Goal: Task Accomplishment & Management: Complete application form

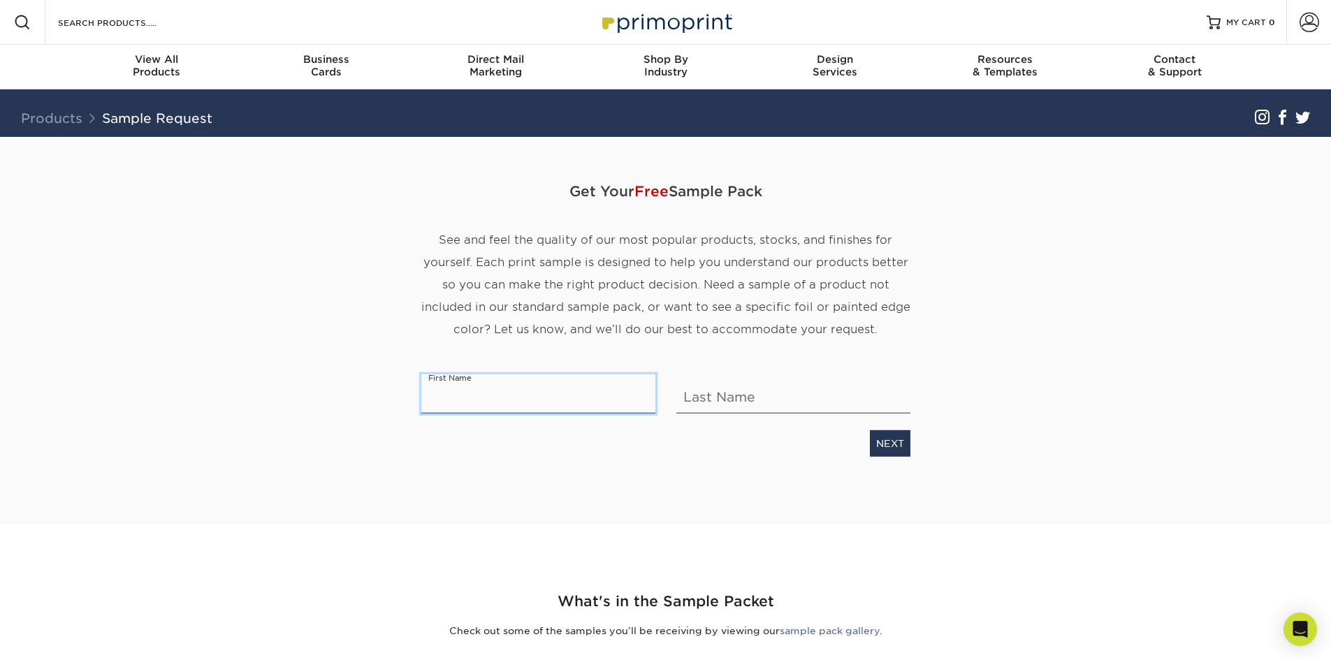
click at [532, 395] on input "text" at bounding box center [538, 393] width 234 height 39
type input "Trinity"
type input "Zak"
click at [884, 444] on link "NEXT" at bounding box center [890, 443] width 41 height 27
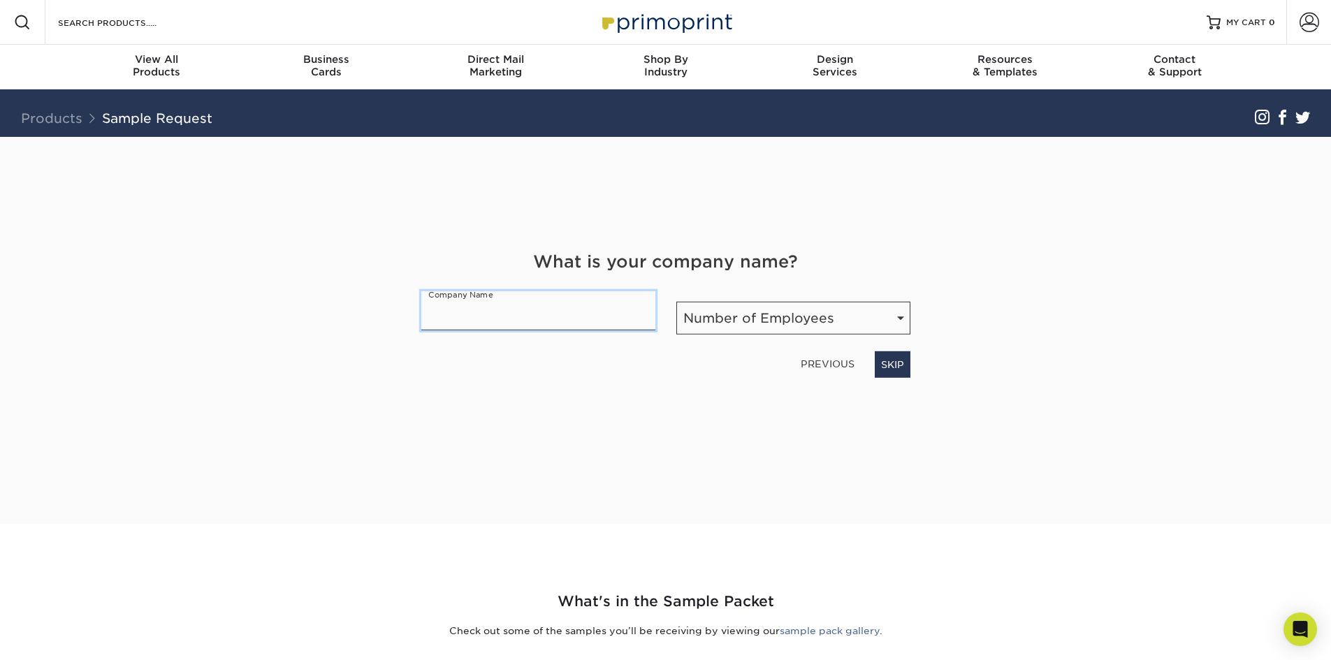
click at [518, 314] on input "text" at bounding box center [538, 310] width 234 height 39
type input "Luminary [PERSON_NAME] and Trusts"
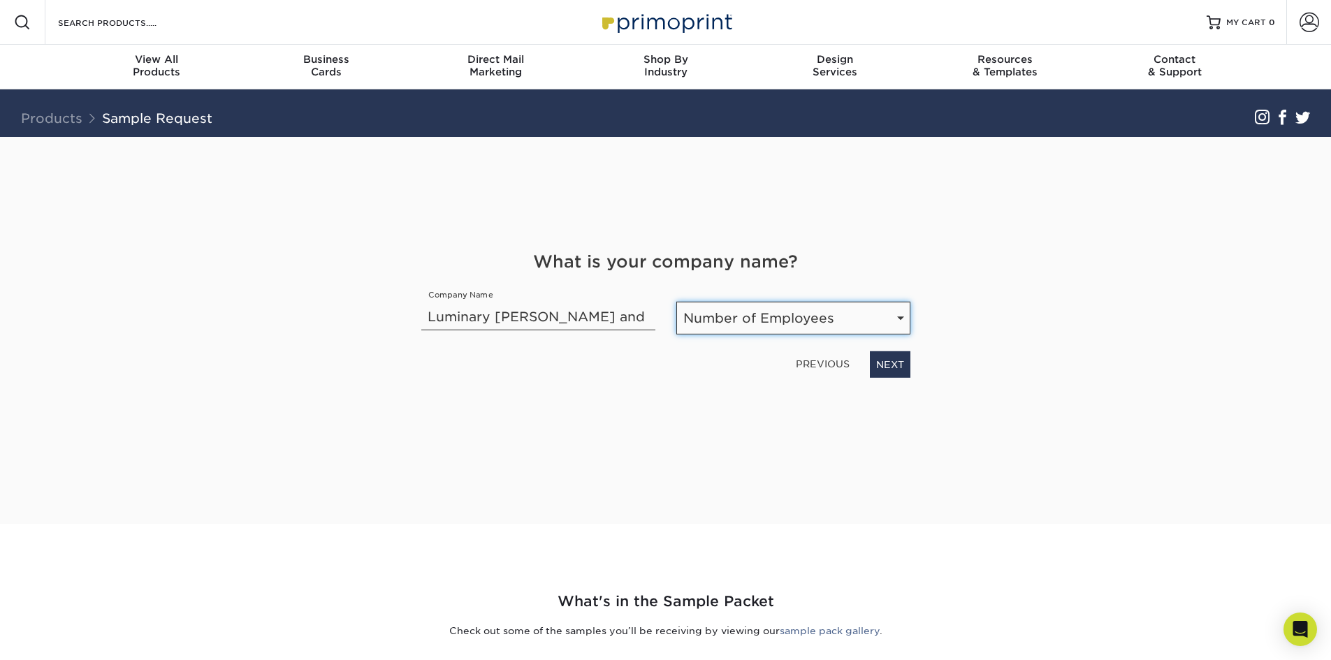
click at [798, 302] on select "Number of Employees Self-employed 1-10 employees 11-50 employees 51-200 employe…" at bounding box center [793, 318] width 234 height 33
select select "1-10"
click at [676, 302] on select "Number of Employees Self-employed 1-10 employees 11-50 employees 51-200 employe…" at bounding box center [793, 318] width 234 height 33
click at [887, 359] on link "NEXT" at bounding box center [890, 364] width 41 height 27
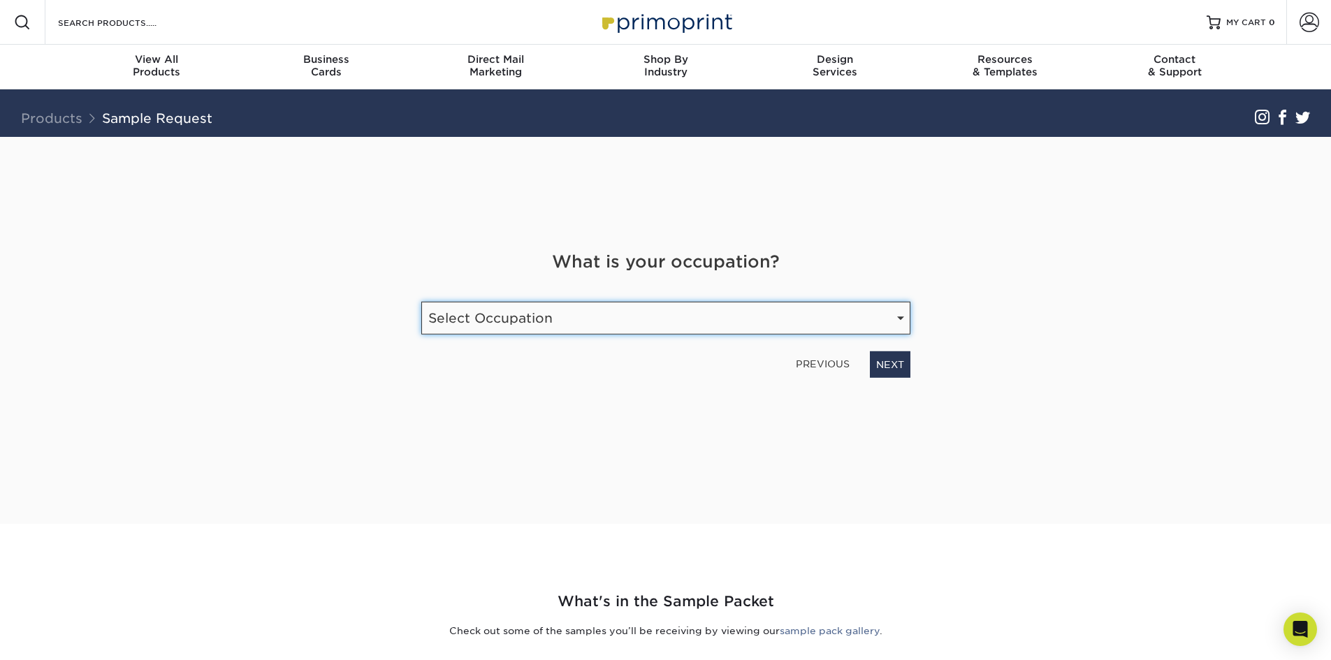
click at [539, 306] on select "Select Occupation Agency Automotive Blogger Cleaning Services Construction Educ…" at bounding box center [665, 318] width 489 height 33
select select "Legal"
click at [421, 302] on select "Select Occupation Agency Automotive Blogger Cleaning Services Construction Educ…" at bounding box center [665, 318] width 489 height 33
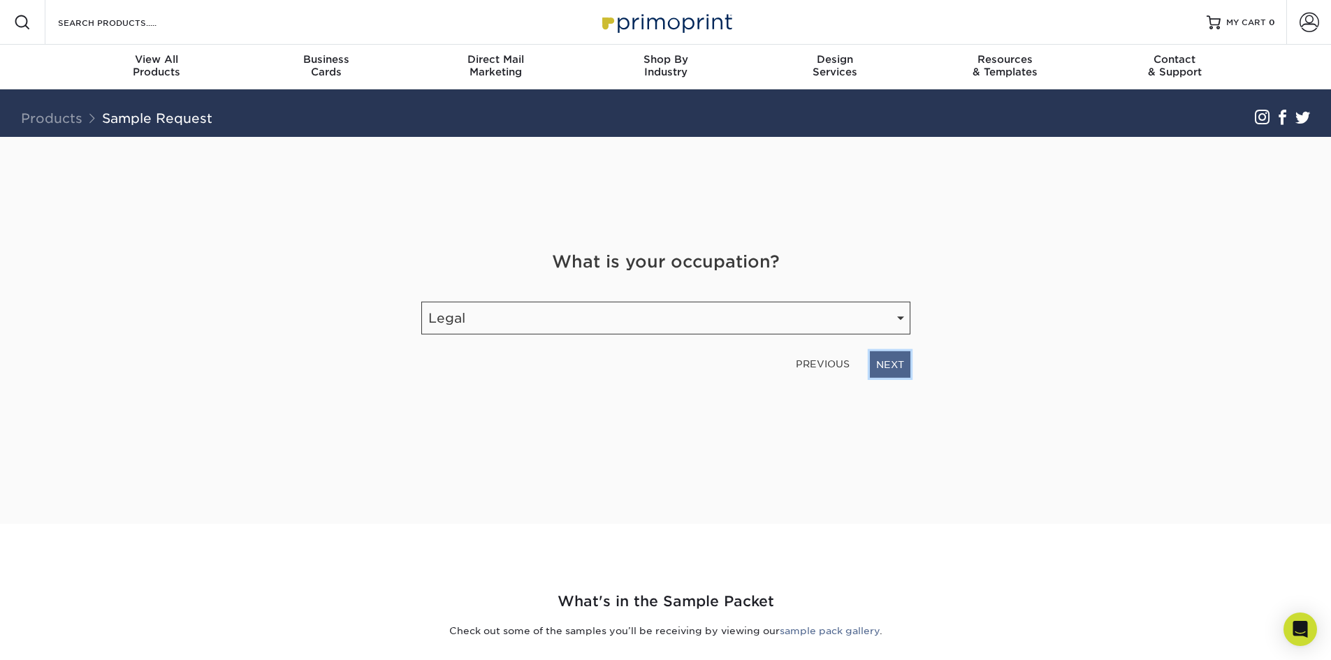
click at [898, 365] on link "NEXT" at bounding box center [890, 364] width 41 height 27
click at [582, 321] on input "email" at bounding box center [580, 312] width 319 height 39
type input "[EMAIL_ADDRESS][DOMAIN_NAME]"
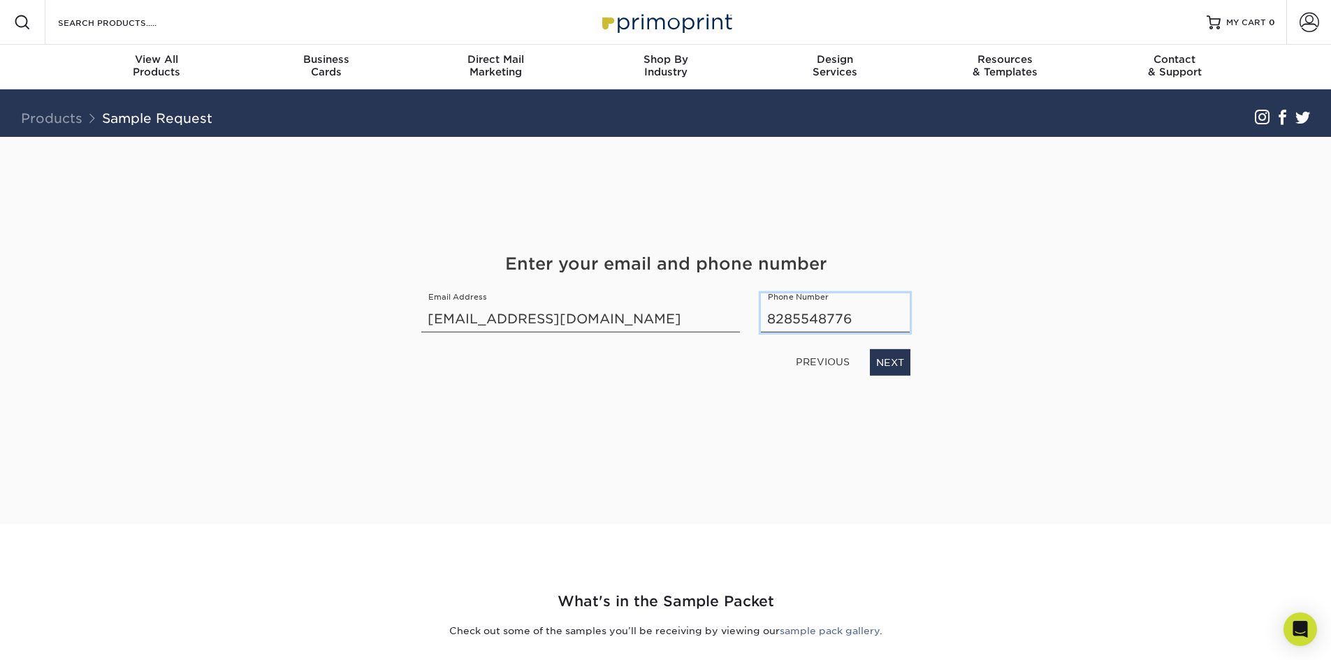
click at [868, 320] on input "8285548776" at bounding box center [835, 312] width 149 height 39
type input "8284247203"
click at [883, 360] on link "NEXT" at bounding box center [890, 362] width 41 height 27
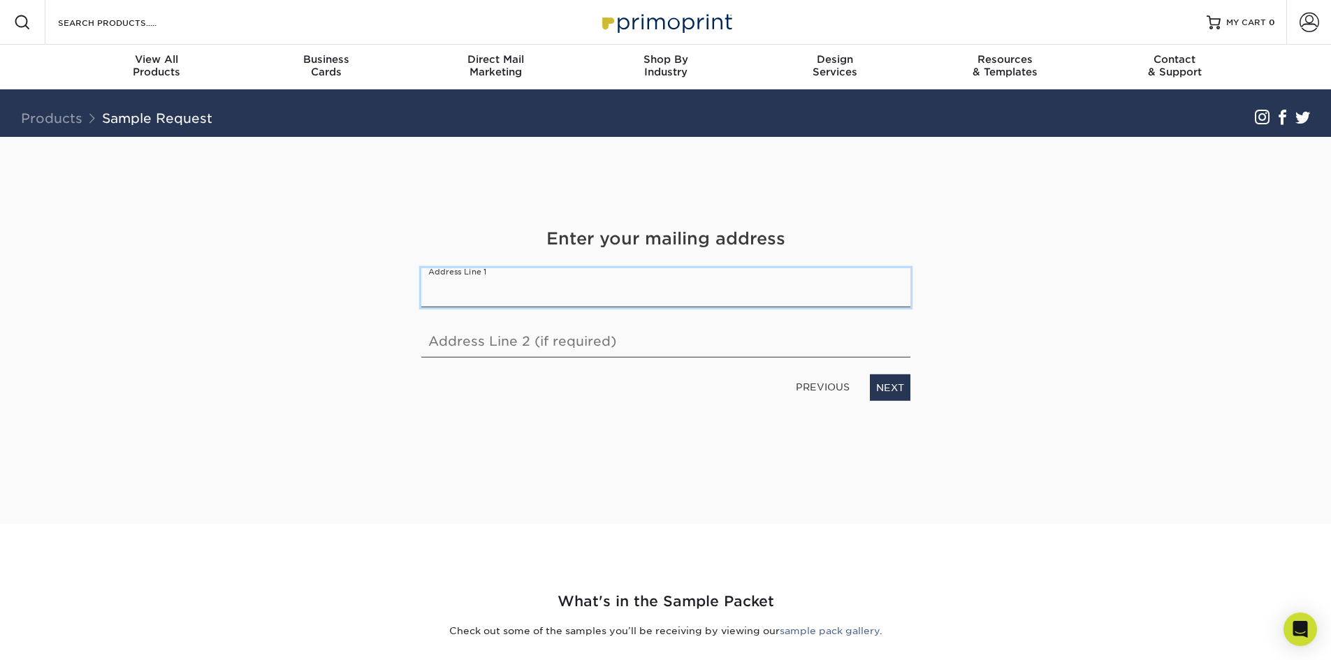
click at [466, 286] on input "text" at bounding box center [665, 287] width 489 height 39
type input "[STREET_ADDRESS]"
type input "Ste. 201B"
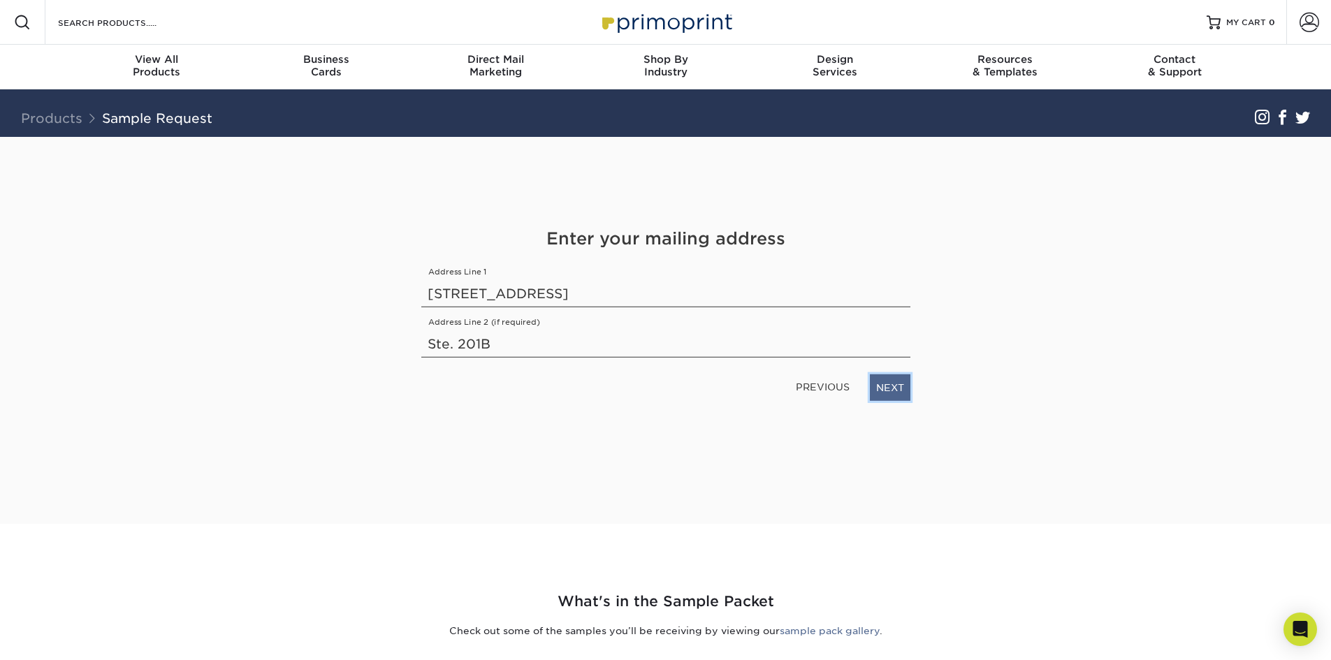
click at [888, 386] on link "NEXT" at bounding box center [890, 387] width 41 height 27
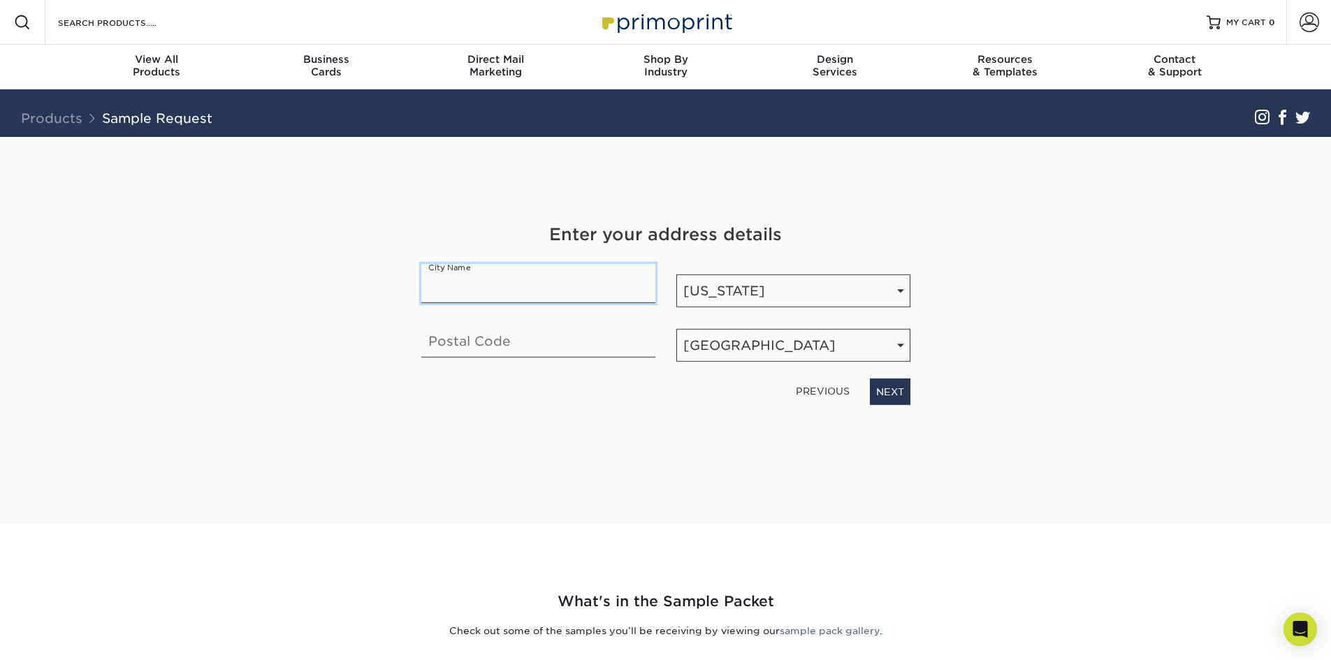
click at [564, 293] on input "text" at bounding box center [538, 283] width 234 height 39
type input "Asheville"
type input "28803"
click at [884, 382] on link "NEXT" at bounding box center [890, 392] width 41 height 27
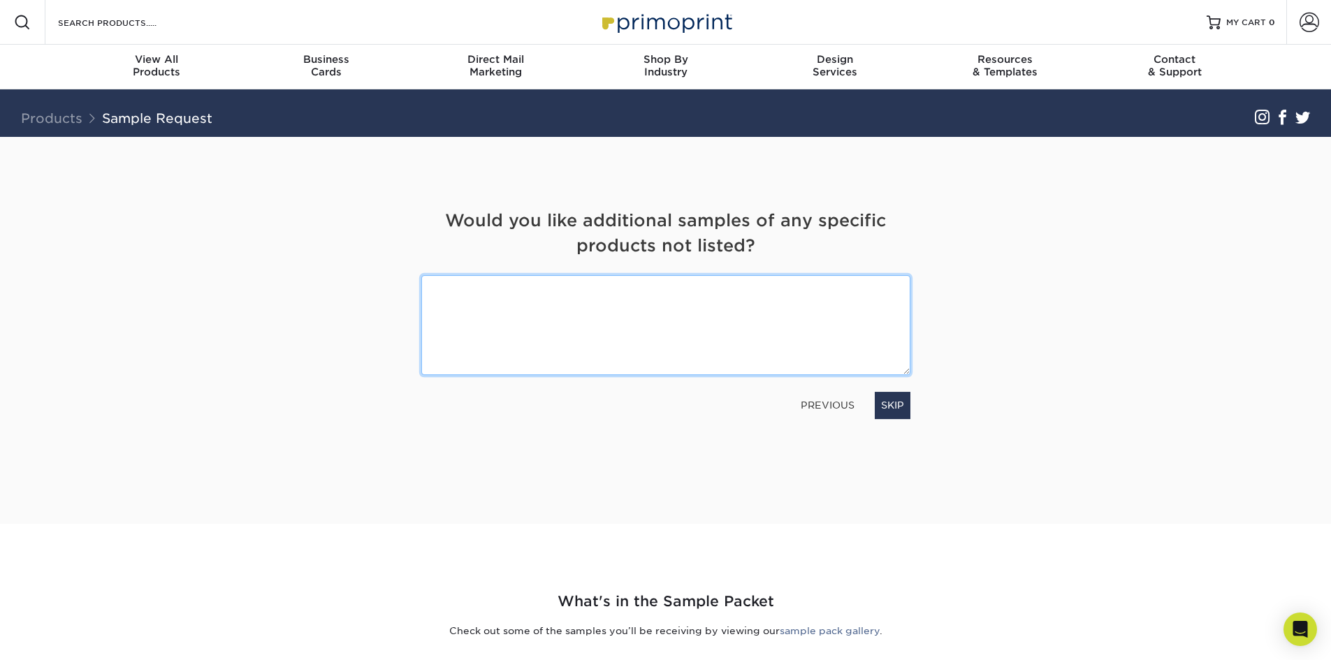
click at [550, 327] on textarea at bounding box center [665, 325] width 489 height 100
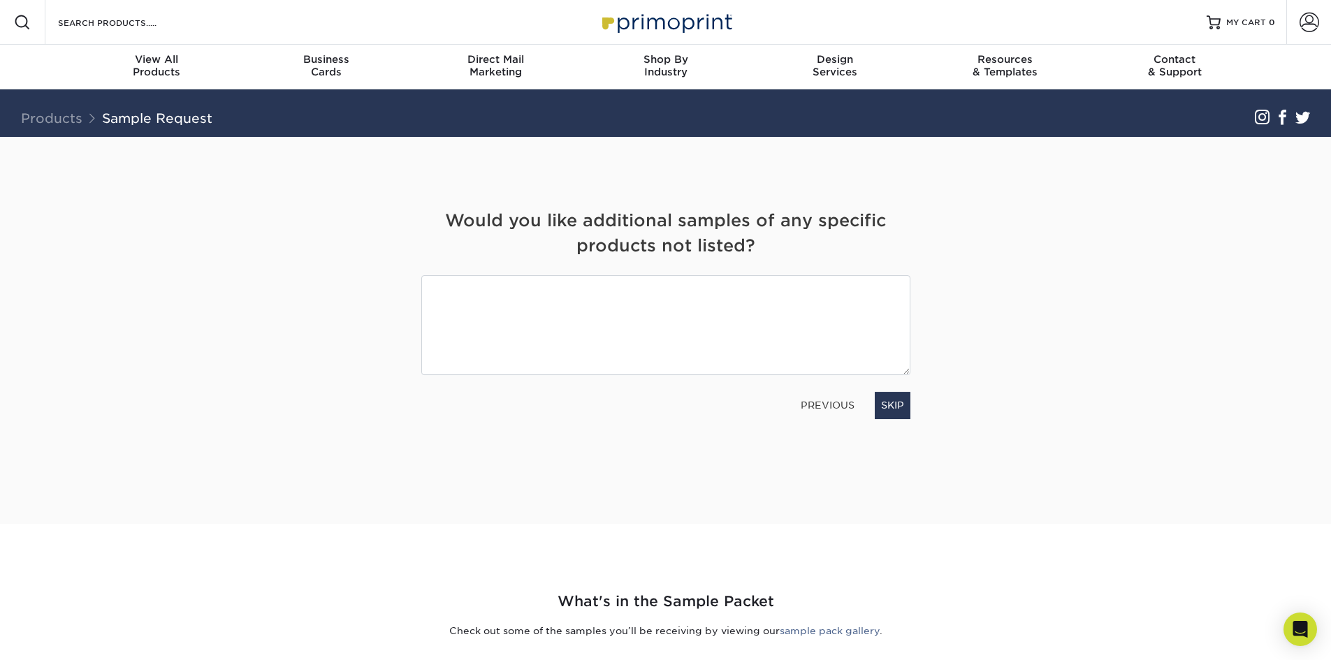
click at [810, 412] on link "PREVIOUS" at bounding box center [827, 405] width 65 height 22
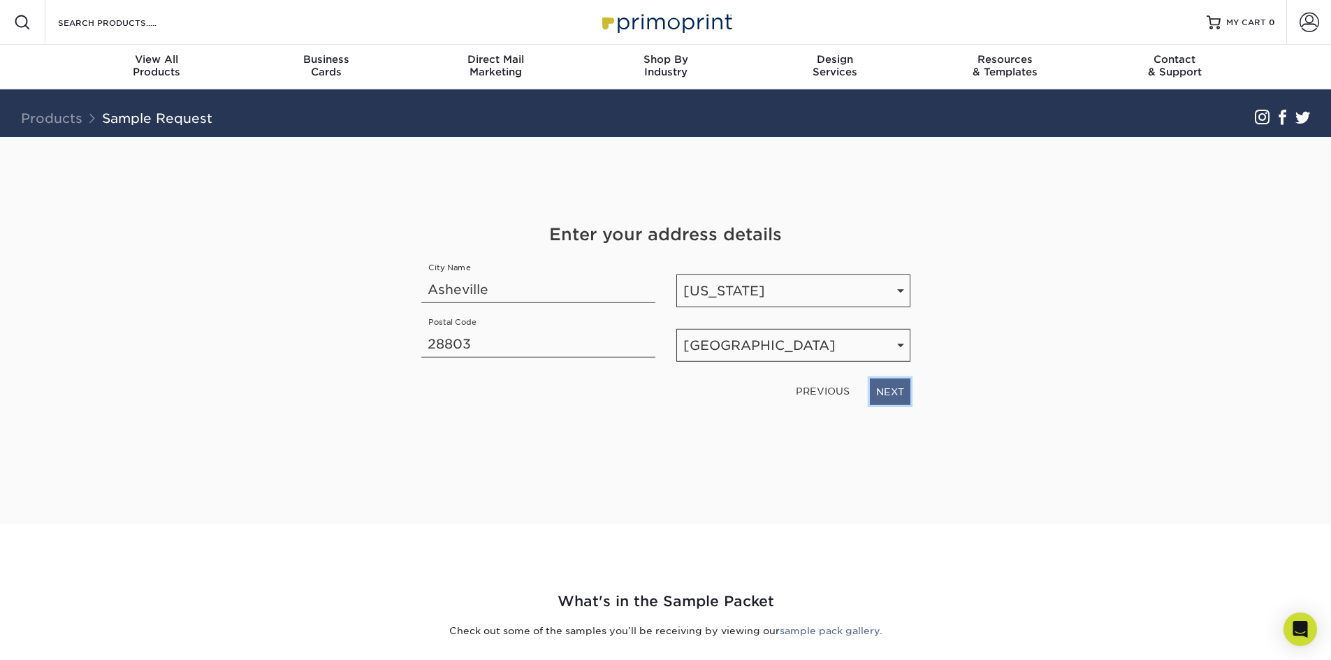
click at [884, 395] on link "NEXT" at bounding box center [890, 392] width 41 height 27
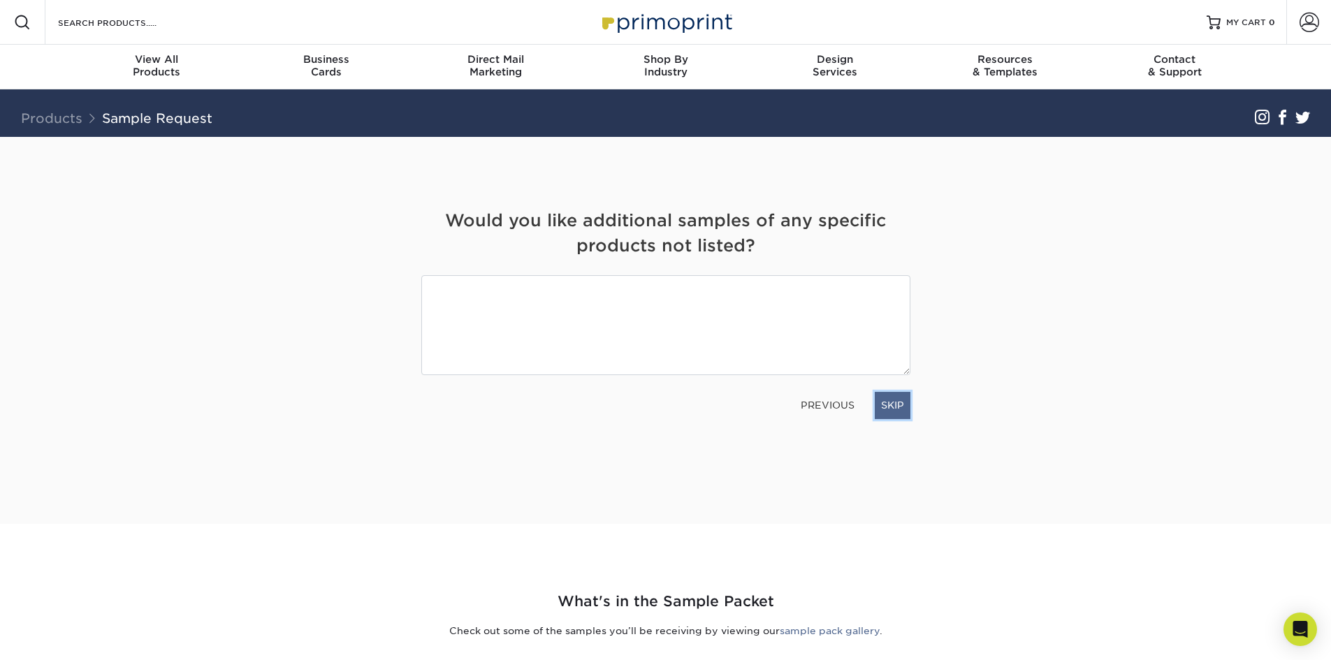
click at [887, 400] on link "SKIP" at bounding box center [893, 405] width 36 height 27
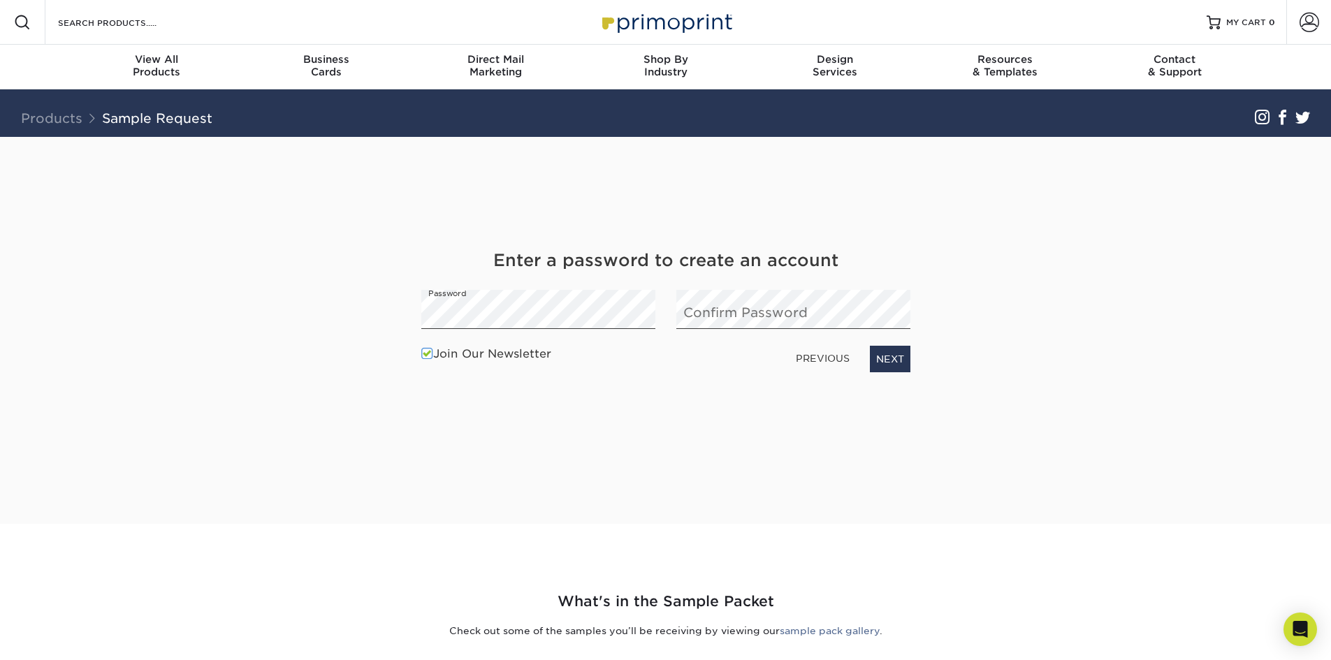
click at [835, 344] on div "Join Our Newsletter PREVIOUS NEXT" at bounding box center [666, 359] width 510 height 39
click at [465, 357] on label "Join Our Newsletter" at bounding box center [486, 354] width 130 height 17
click at [0, 0] on input "Join Our Newsletter" at bounding box center [0, 0] width 0 height 0
click at [885, 357] on link "NEXT" at bounding box center [890, 359] width 41 height 27
